Goal: Transaction & Acquisition: Book appointment/travel/reservation

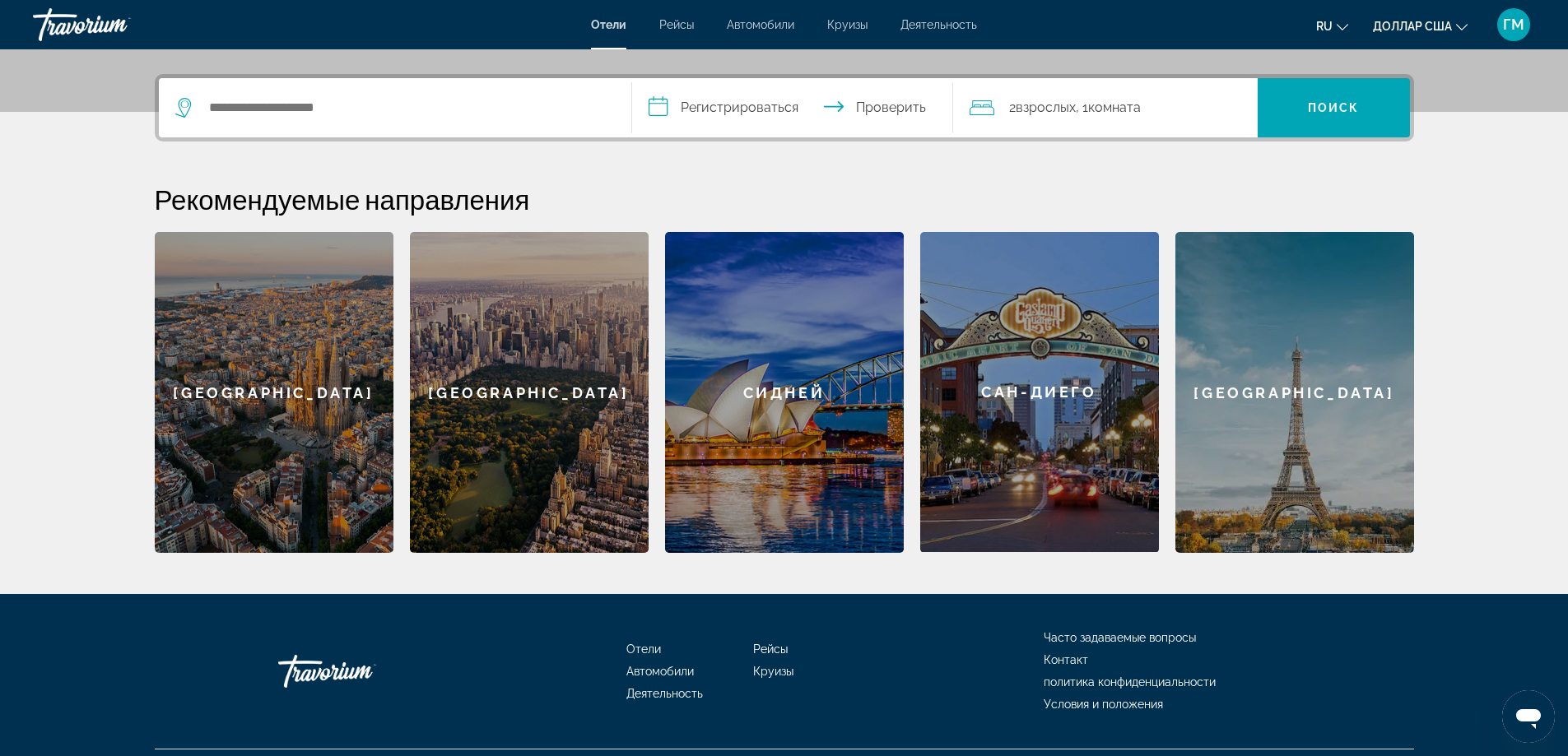
scroll to position [412, 0]
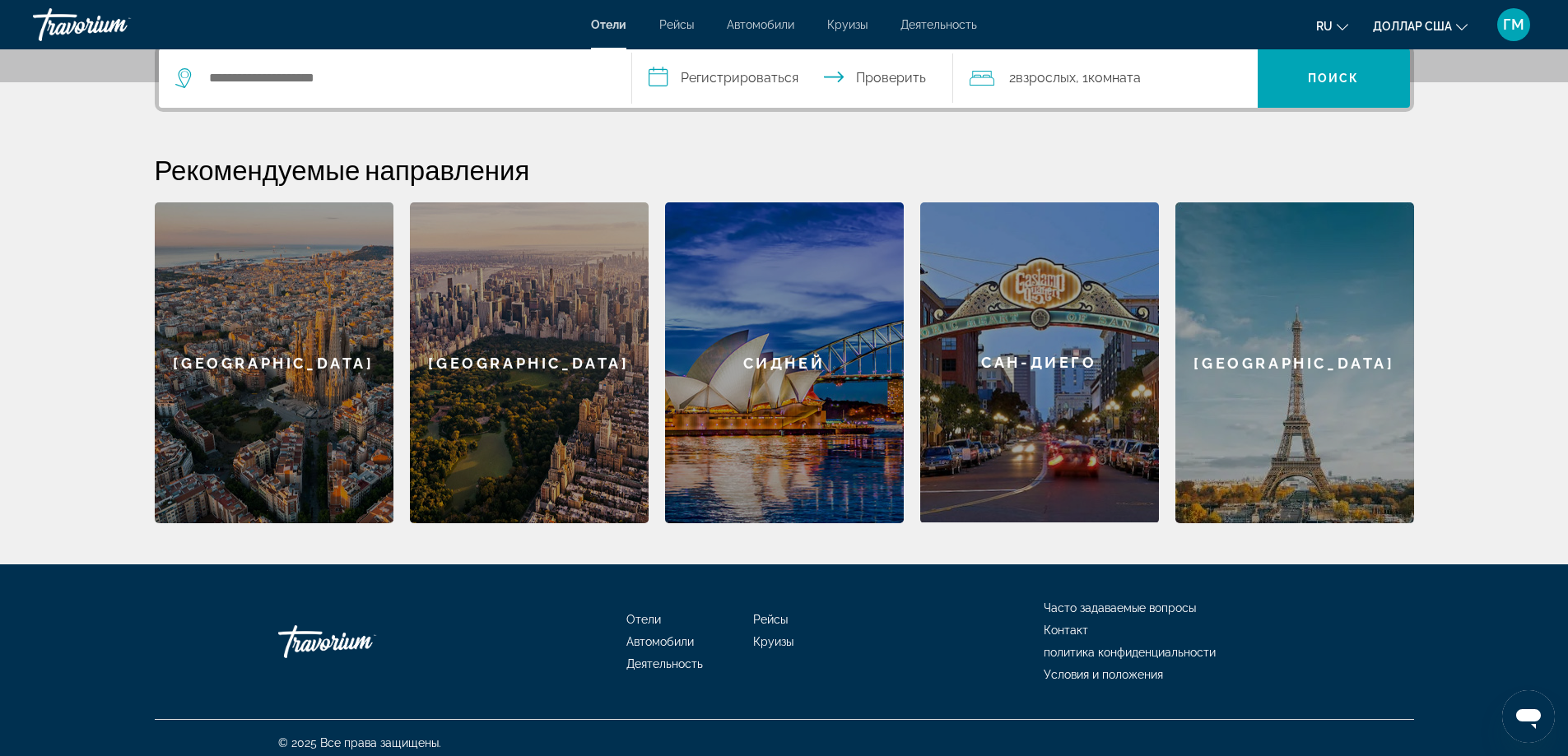
click at [1260, 365] on font "Париж" at bounding box center [1295, 364] width 201 height 18
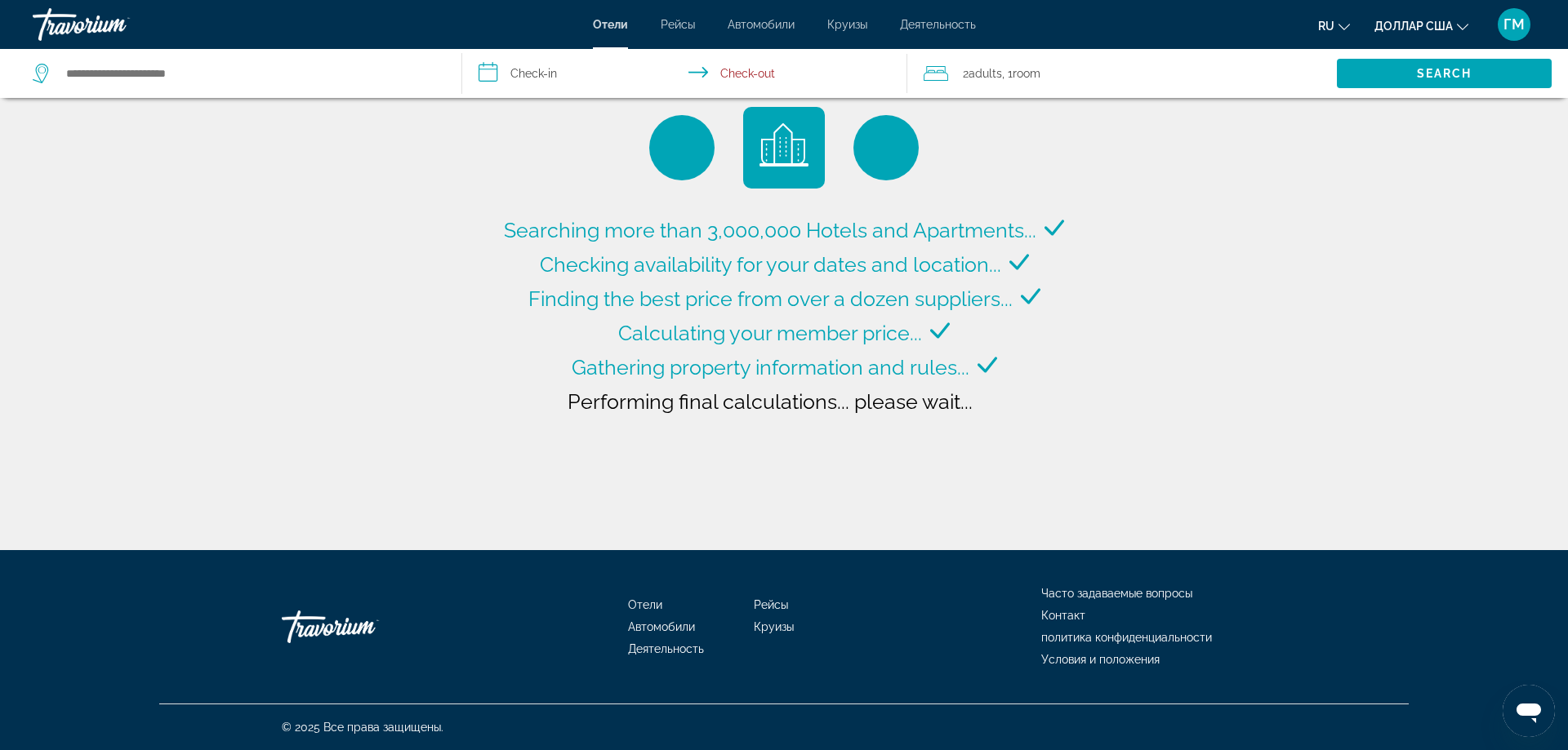
type input "**********"
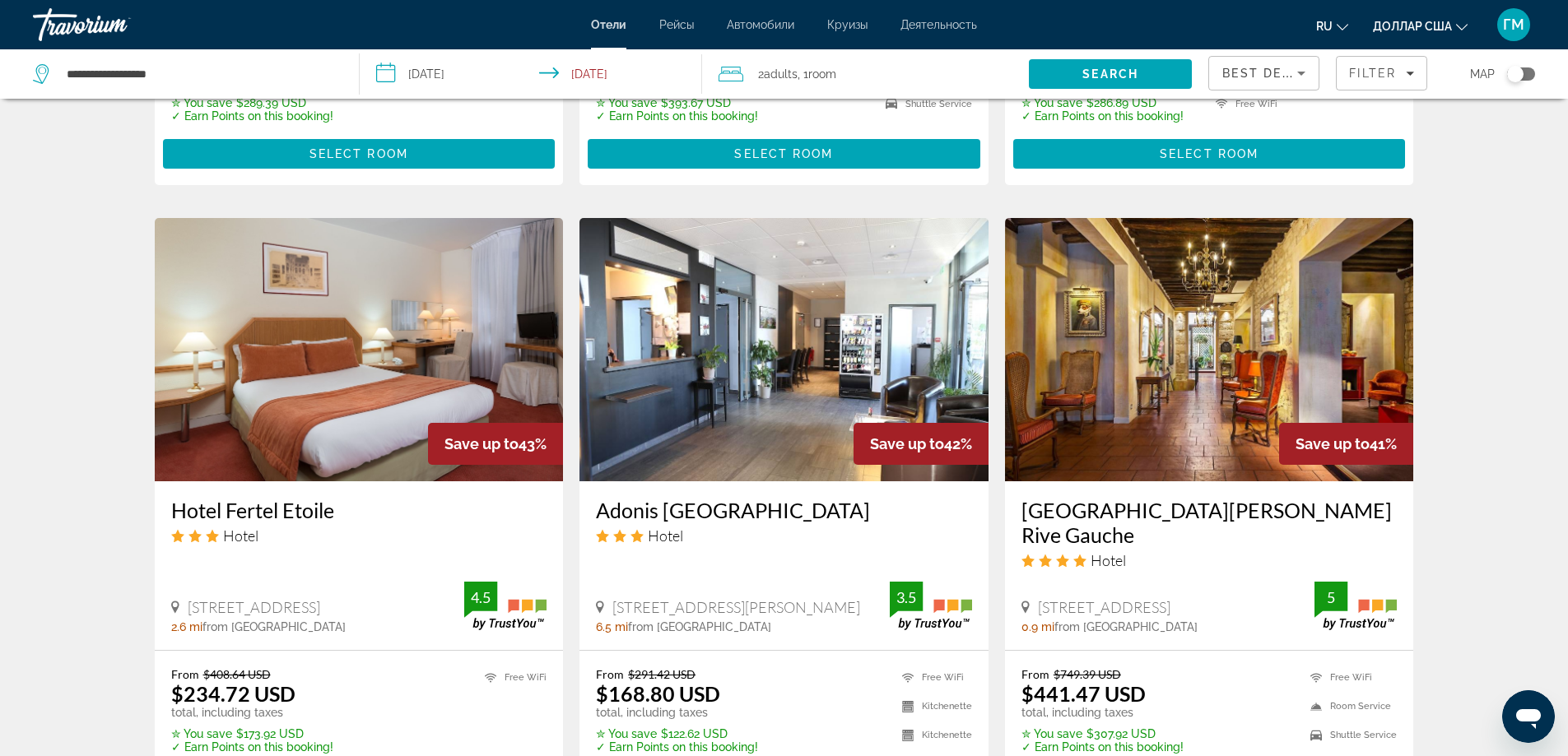
scroll to position [1235, 0]
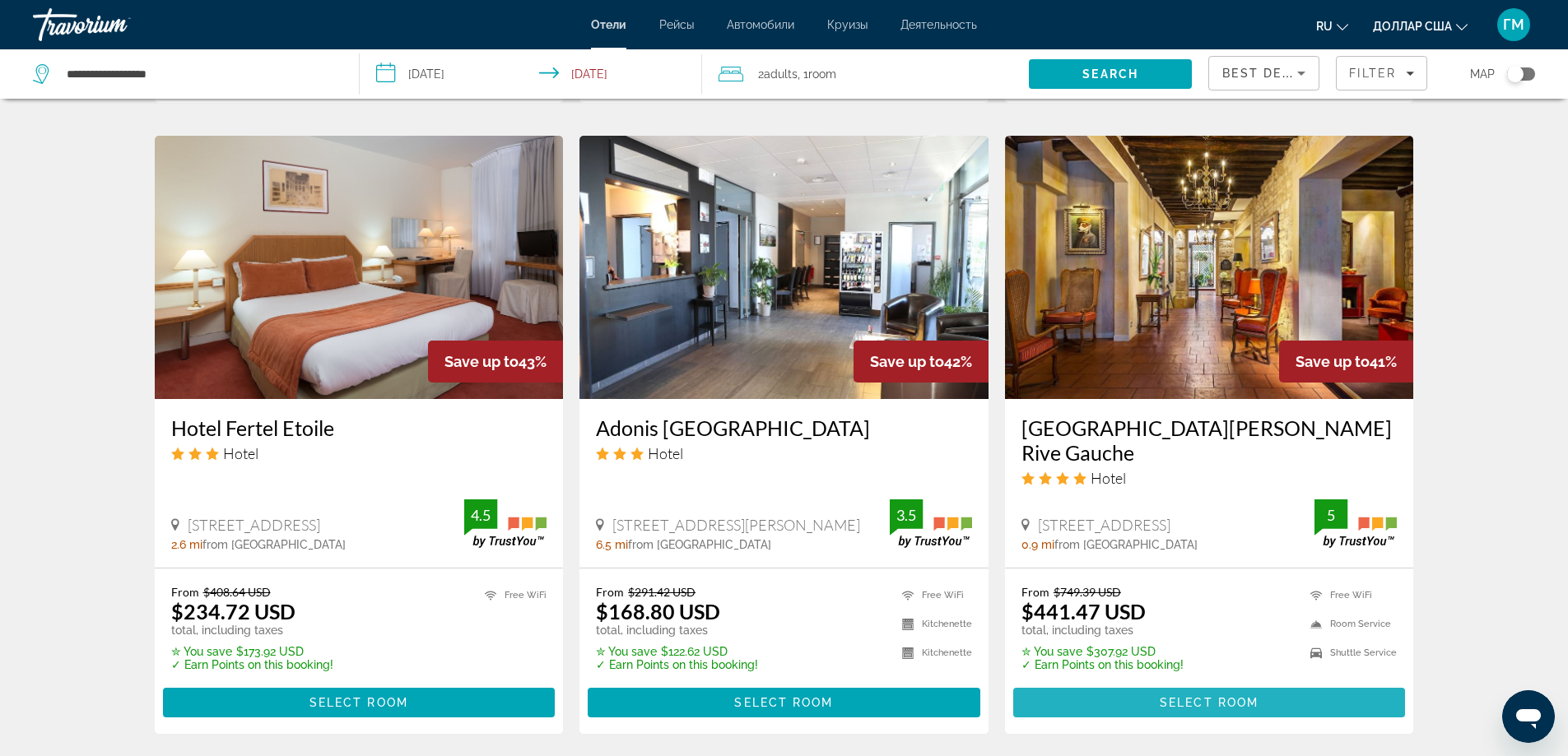
click at [1211, 696] on span "Select Room" at bounding box center [1209, 703] width 99 height 13
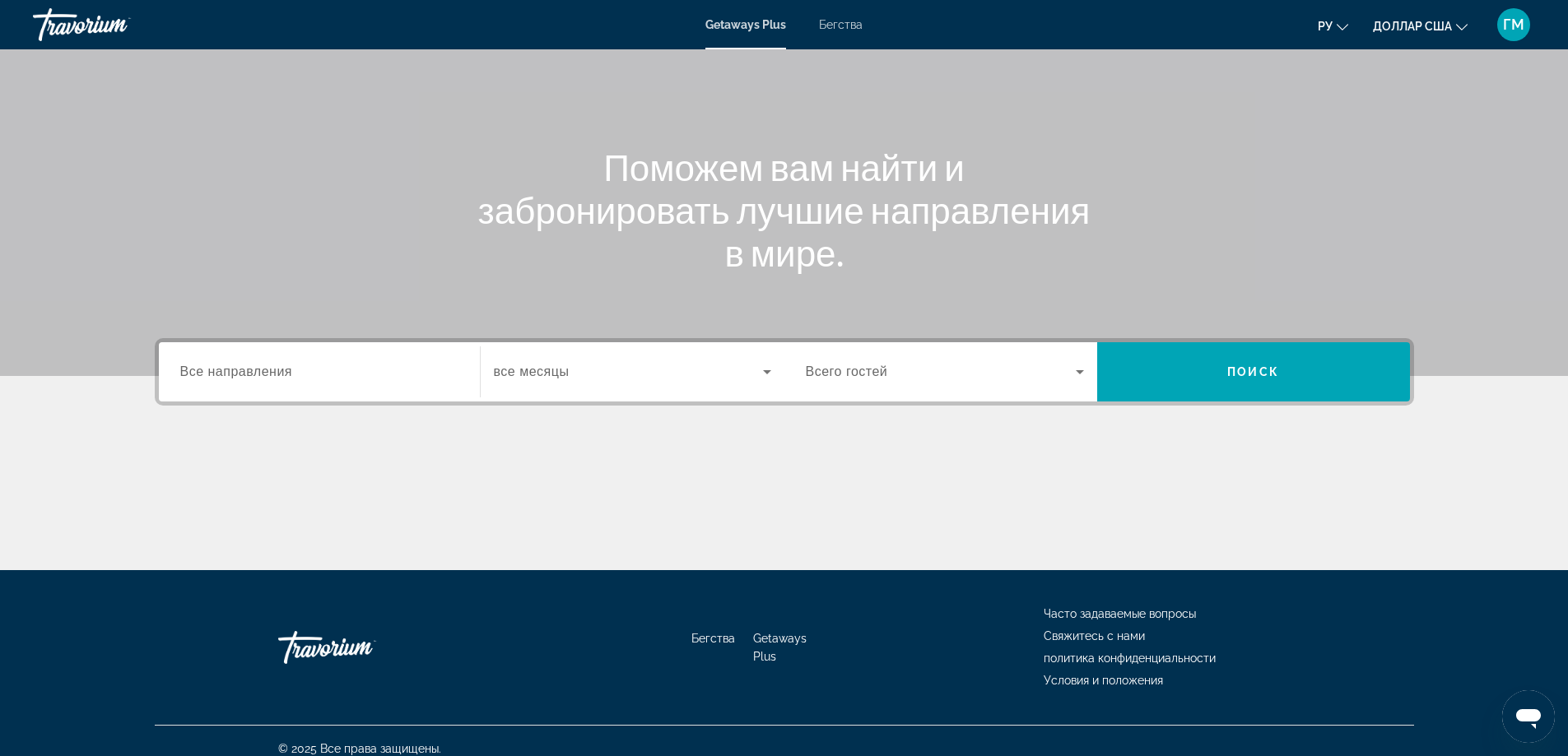
scroll to position [133, 0]
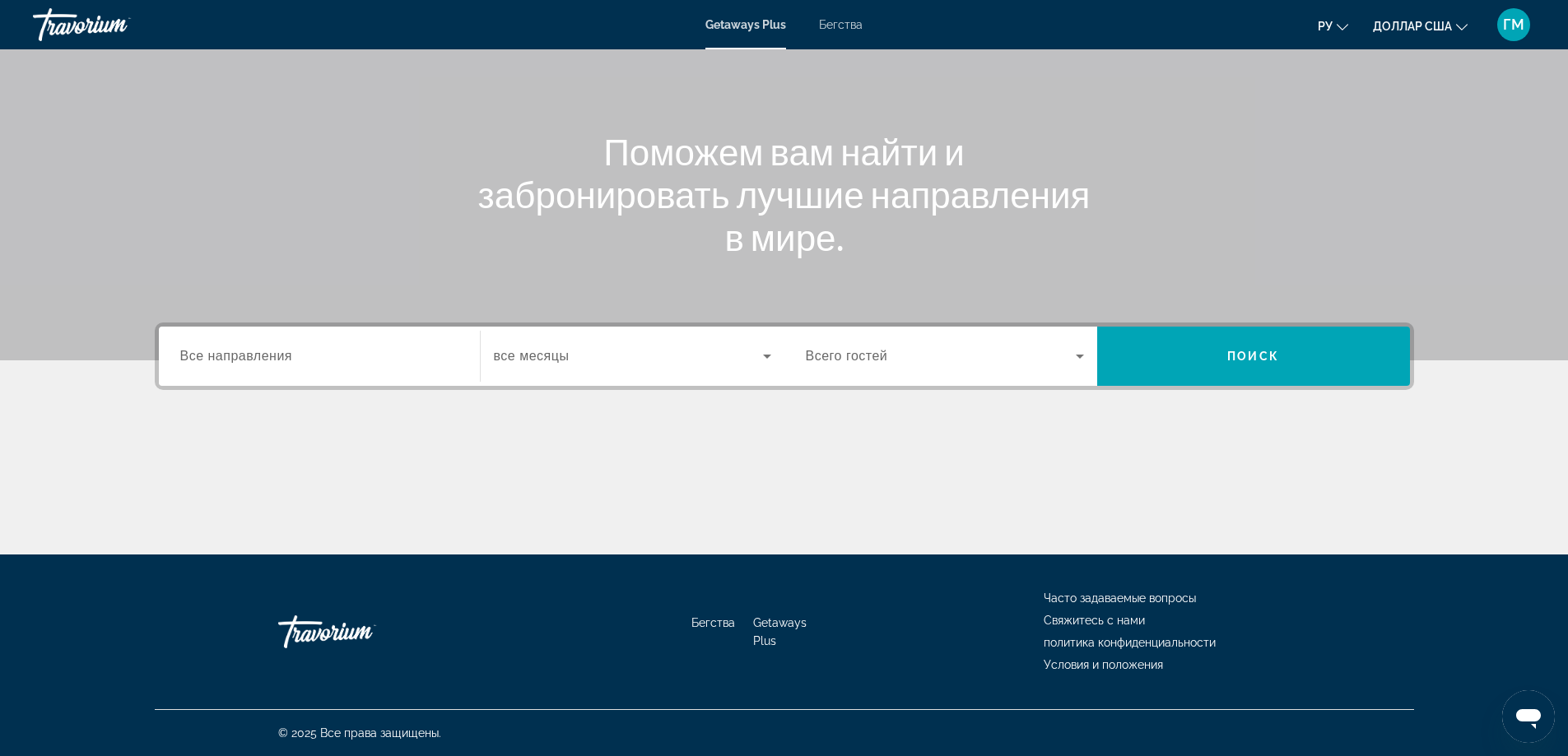
click at [266, 362] on span "Все направления" at bounding box center [236, 355] width 113 height 14
click at [266, 362] on input "Destination Все направления" at bounding box center [319, 357] width 278 height 20
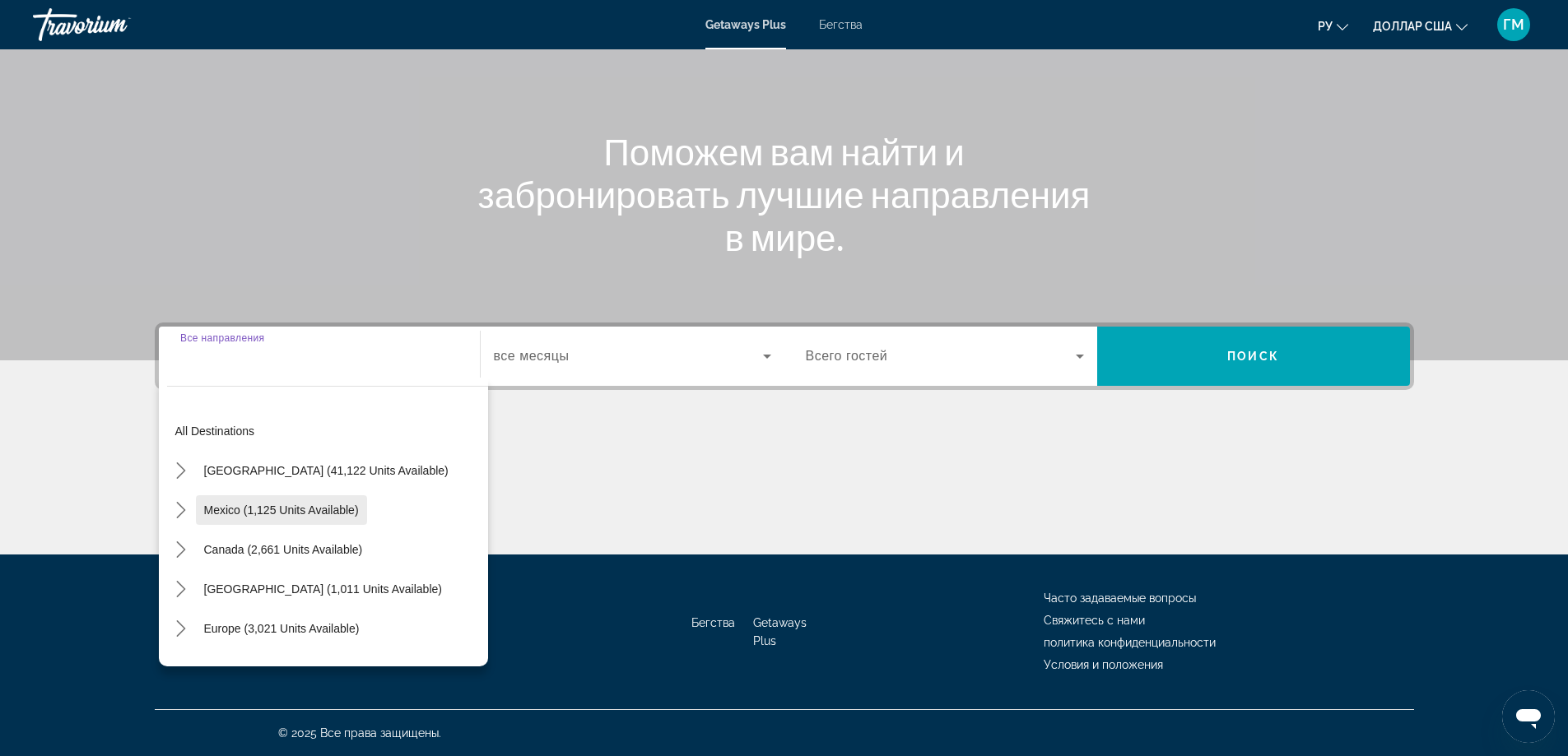
scroll to position [83, 0]
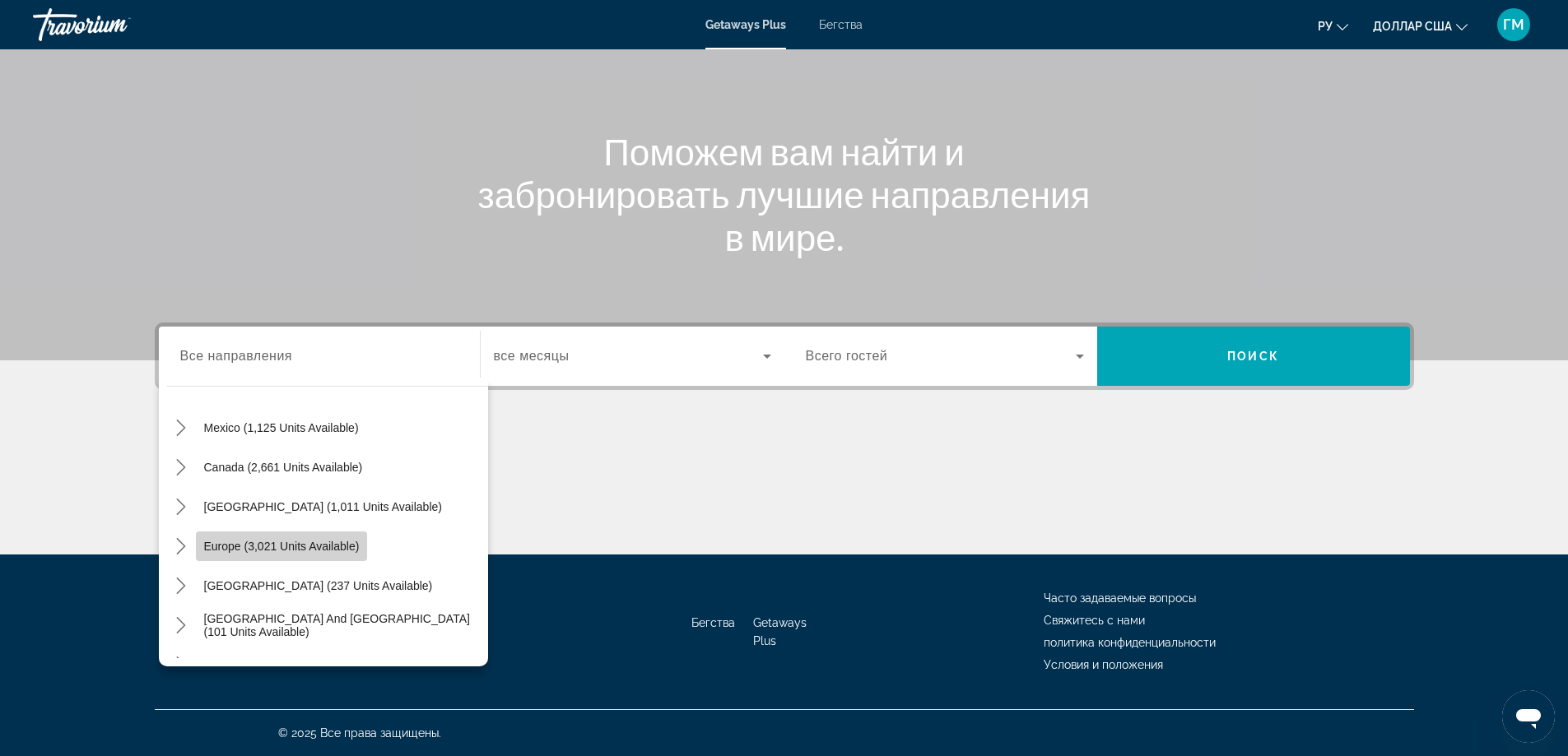
click at [298, 549] on span "Europe (3,021 units available)" at bounding box center [282, 547] width 155 height 13
type input "**********"
